Goal: Task Accomplishment & Management: Manage account settings

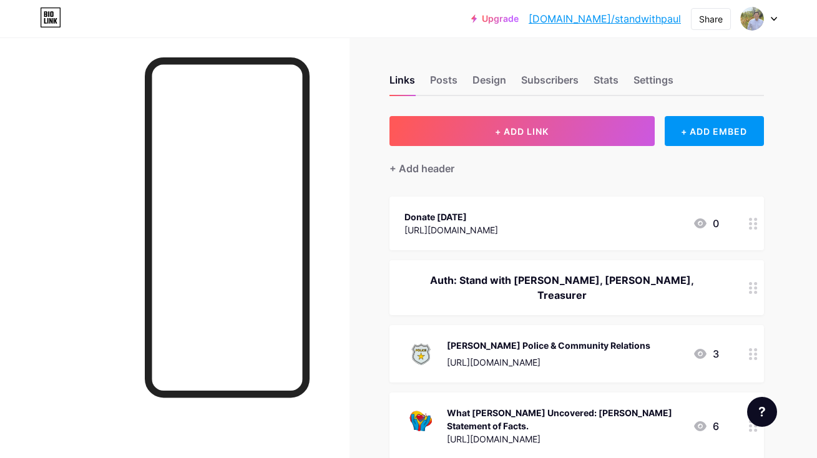
click at [775, 20] on icon at bounding box center [773, 19] width 6 height 4
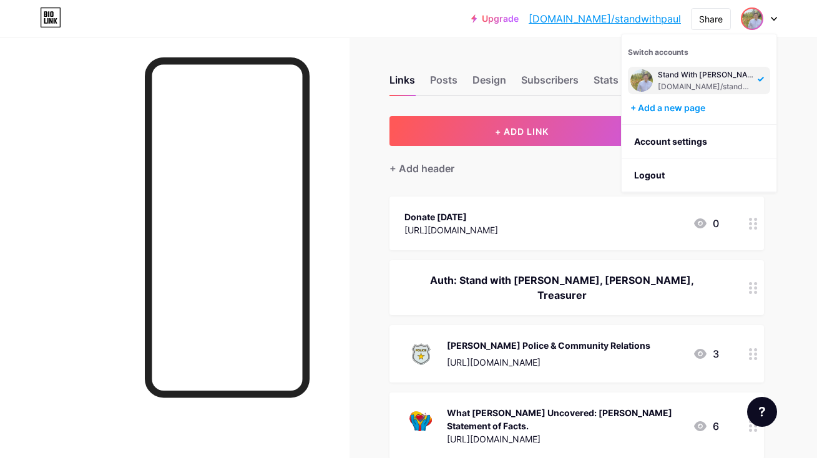
click at [669, 76] on div "Stand With [PERSON_NAME]" at bounding box center [706, 75] width 96 height 10
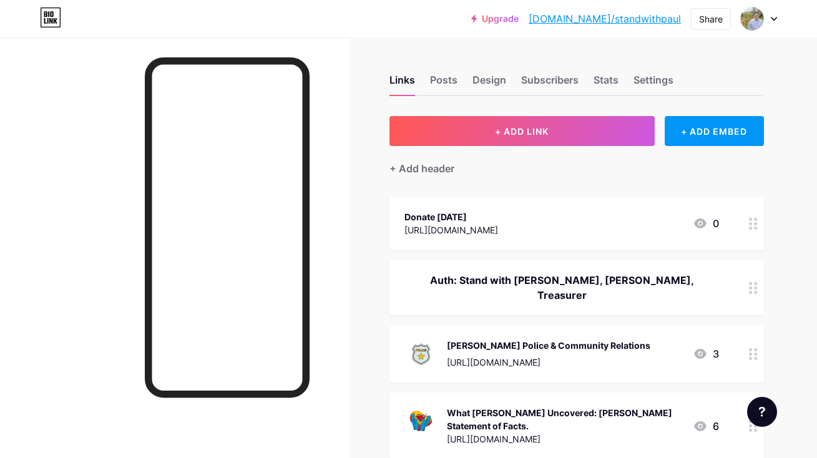
click at [774, 19] on icon at bounding box center [773, 19] width 6 height 4
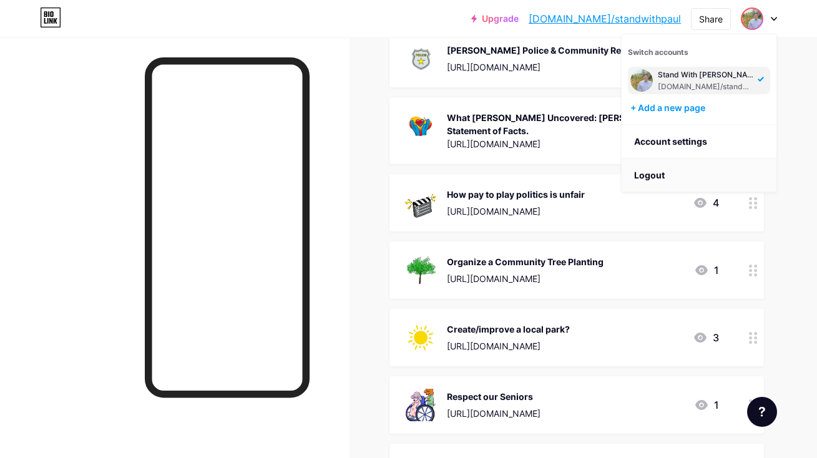
scroll to position [312, 0]
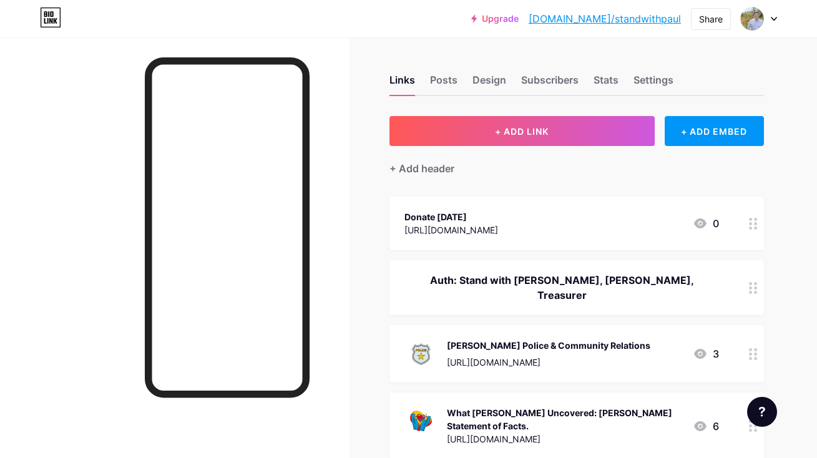
click at [643, 21] on link "[DOMAIN_NAME]/standwithpaul" at bounding box center [604, 18] width 152 height 15
click at [105, 389] on div at bounding box center [174, 266] width 349 height 458
click at [775, 21] on div at bounding box center [759, 18] width 36 height 22
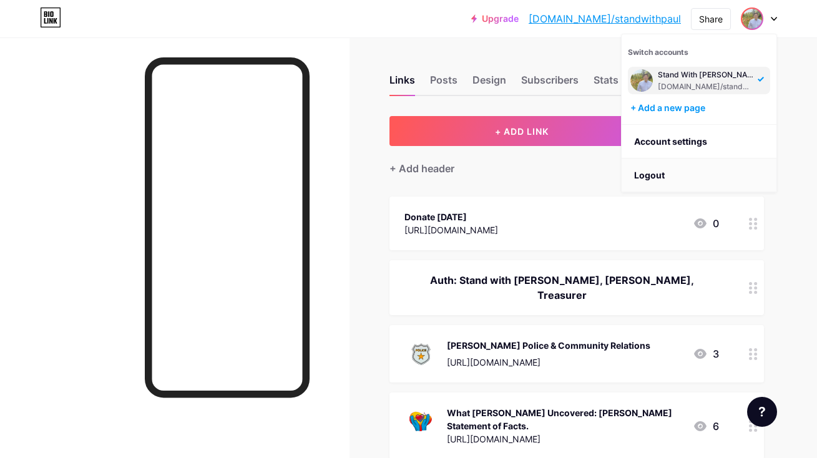
click at [673, 170] on li "Logout" at bounding box center [698, 175] width 155 height 34
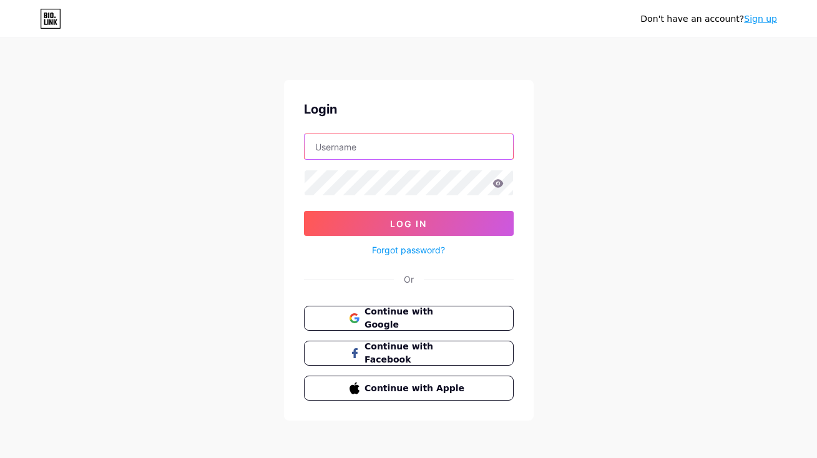
type input "sierraclubbaltimore"
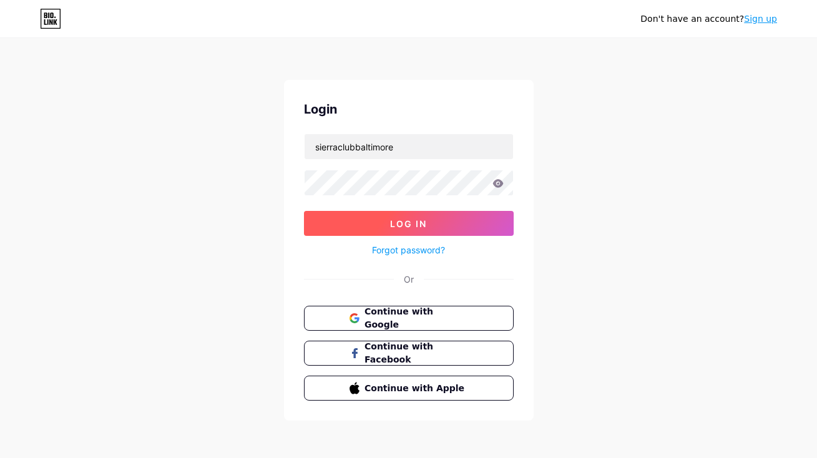
click at [386, 228] on button "Log In" at bounding box center [409, 223] width 210 height 25
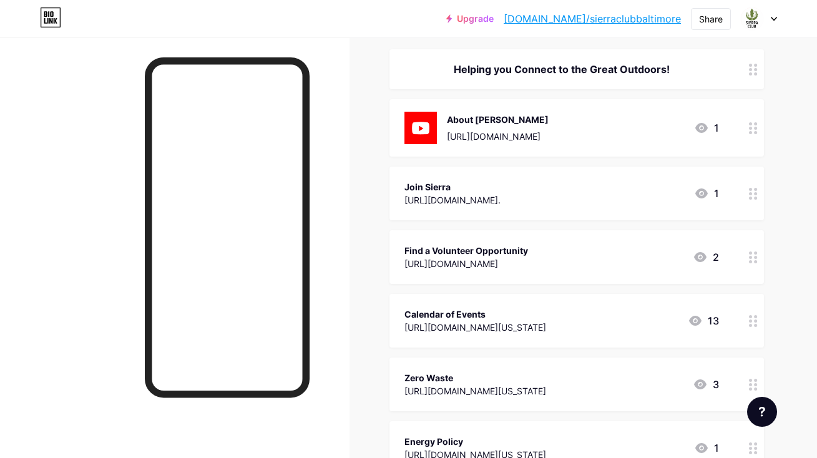
scroll to position [161, 0]
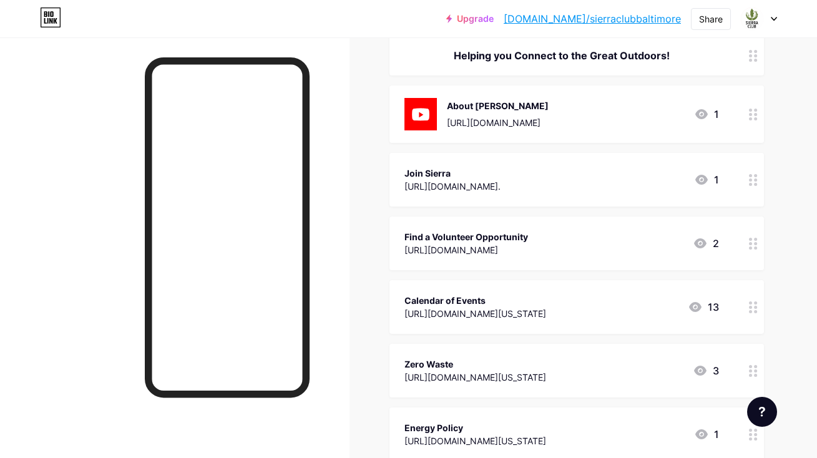
click at [486, 251] on div "[URL][DOMAIN_NAME]" at bounding box center [466, 249] width 124 height 13
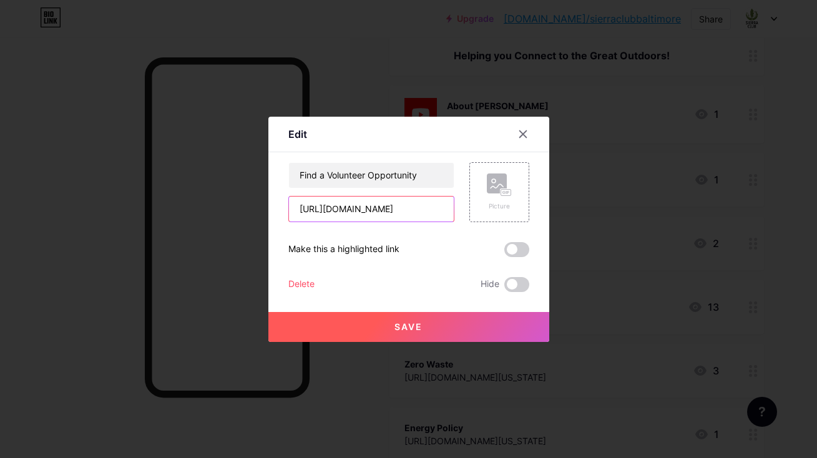
click at [426, 216] on input "[URL][DOMAIN_NAME]" at bounding box center [371, 209] width 165 height 25
click at [422, 213] on input "[URL][DOMAIN_NAME]" at bounding box center [371, 209] width 165 height 25
